Goal: Task Accomplishment & Management: Manage account settings

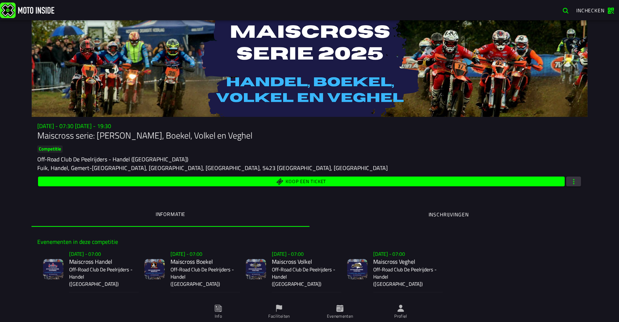
click at [108, 275] on p "Off-Road Club De Peelrijders - Handel ([GEOGRAPHIC_DATA])" at bounding box center [101, 277] width 64 height 22
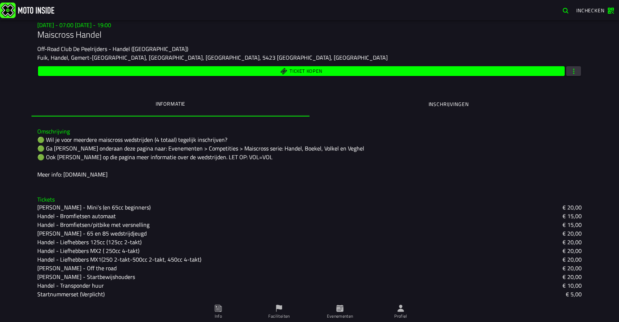
scroll to position [101, 0]
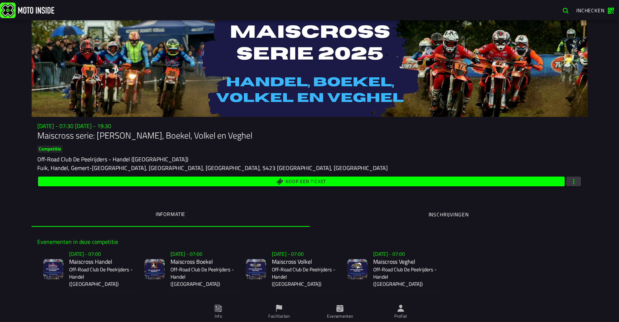
click at [459, 214] on ion-segment-button "Inschrijvingen" at bounding box center [449, 214] width 278 height 25
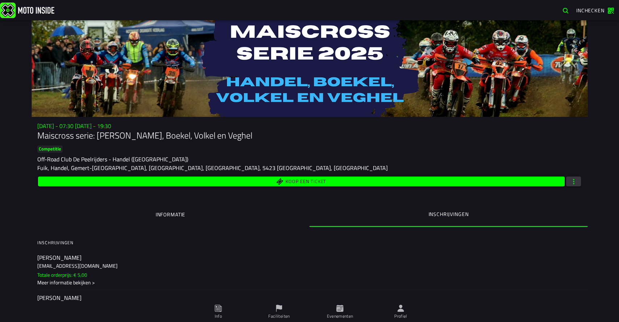
click at [315, 137] on h1 "Maiscross serie: [PERSON_NAME], Boekel, Volkel en Veghel" at bounding box center [309, 136] width 545 height 12
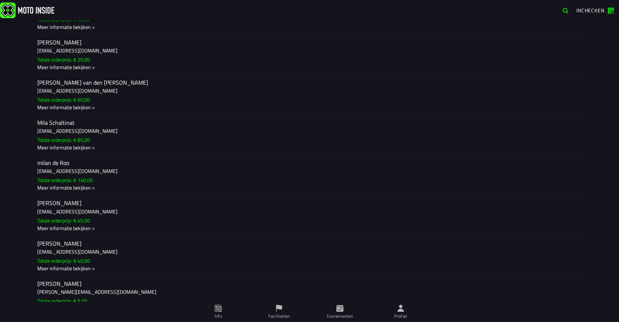
click at [188, 181] on ion-label "milan de Roo [EMAIL_ADDRESS][DOMAIN_NAME] Totale orderprijs: € 140,00 Meer info…" at bounding box center [309, 175] width 545 height 33
click at [210, 167] on ion-label "milan de Roo [EMAIL_ADDRESS][DOMAIN_NAME] Totale orderprijs: € 140,00 Meer info…" at bounding box center [309, 175] width 545 height 33
click at [177, 170] on h3 "[EMAIL_ADDRESS][DOMAIN_NAME]" at bounding box center [309, 171] width 545 height 8
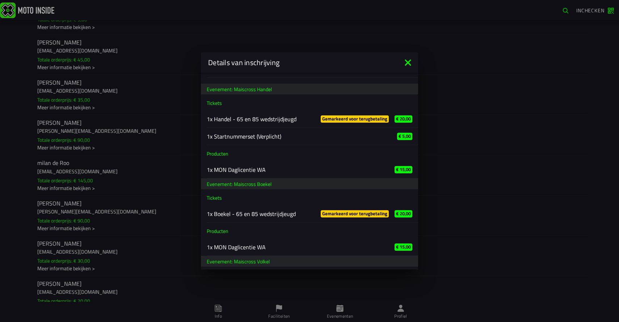
scroll to position [295, 0]
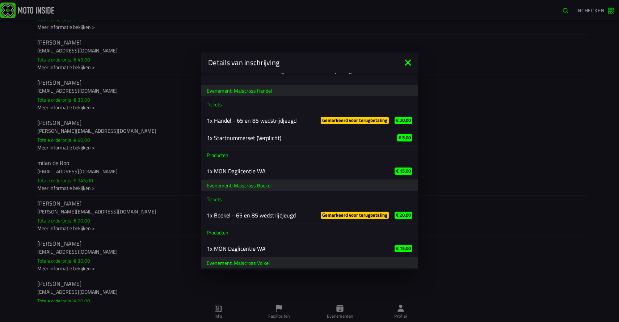
click at [411, 59] on icon at bounding box center [408, 63] width 12 height 12
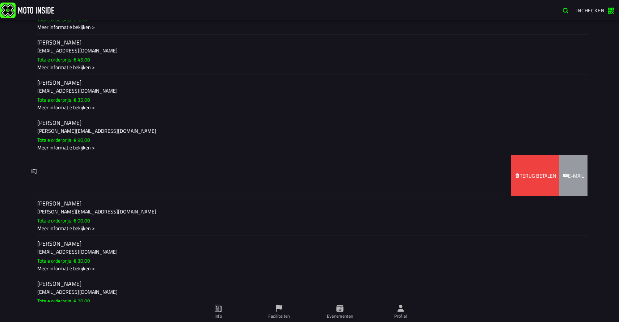
drag, startPoint x: 206, startPoint y: 173, endPoint x: 118, endPoint y: 176, distance: 88.4
click at [118, 176] on ion-item-sliding "milan de Roo [EMAIL_ADDRESS][DOMAIN_NAME] Totale orderprijs: € 145,00 Meer info…" at bounding box center [310, 176] width 556 height 40
click at [0, 0] on slot "Terug betalen" at bounding box center [0, 0] width 0 height 0
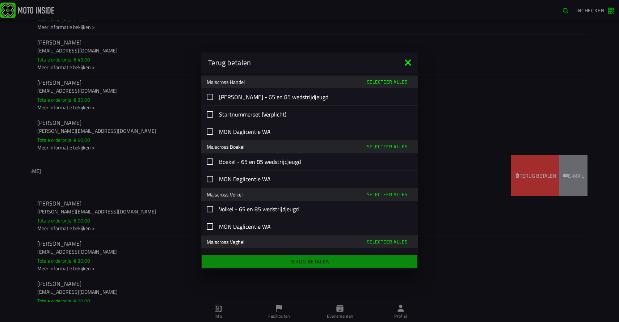
scroll to position [26, 0]
click at [407, 62] on icon at bounding box center [408, 62] width 6 height 6
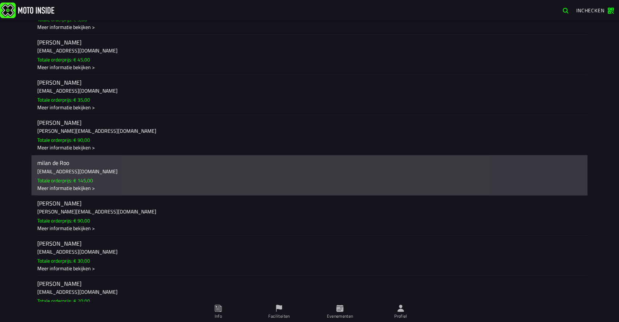
click at [210, 173] on h3 "[EMAIL_ADDRESS][DOMAIN_NAME]" at bounding box center [309, 172] width 545 height 8
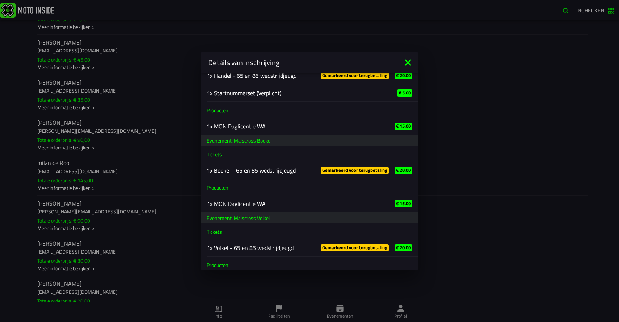
scroll to position [440, 0]
